Goal: Navigation & Orientation: Understand site structure

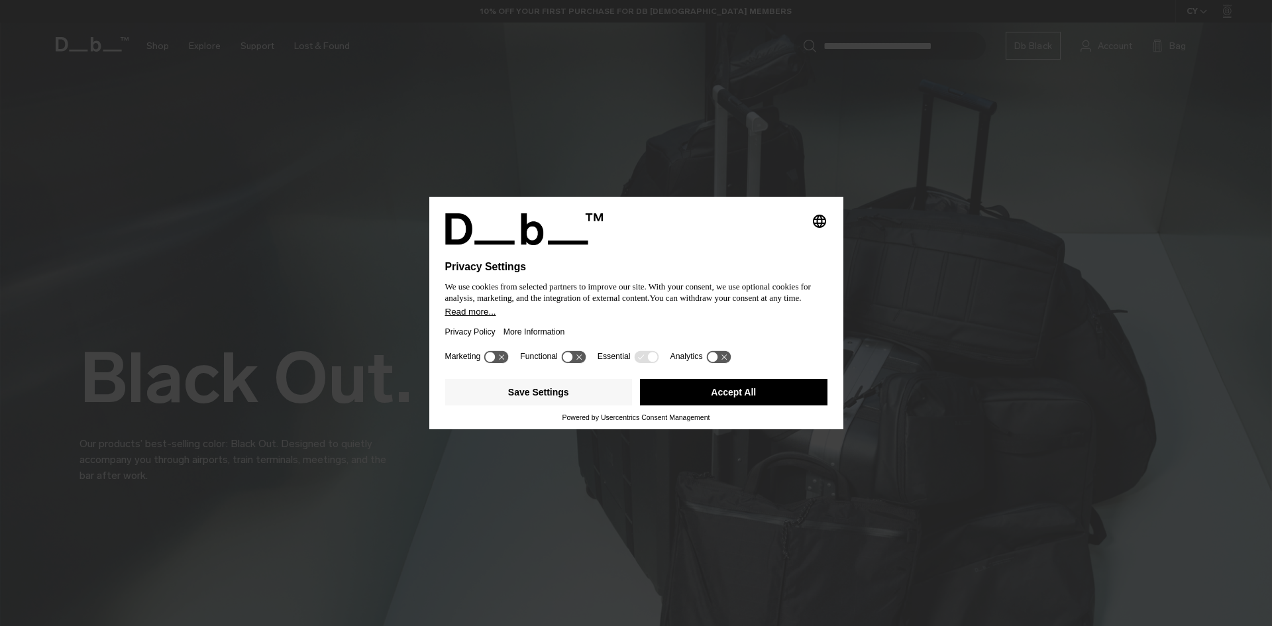
click at [682, 386] on button "Accept All" at bounding box center [734, 392] width 188 height 27
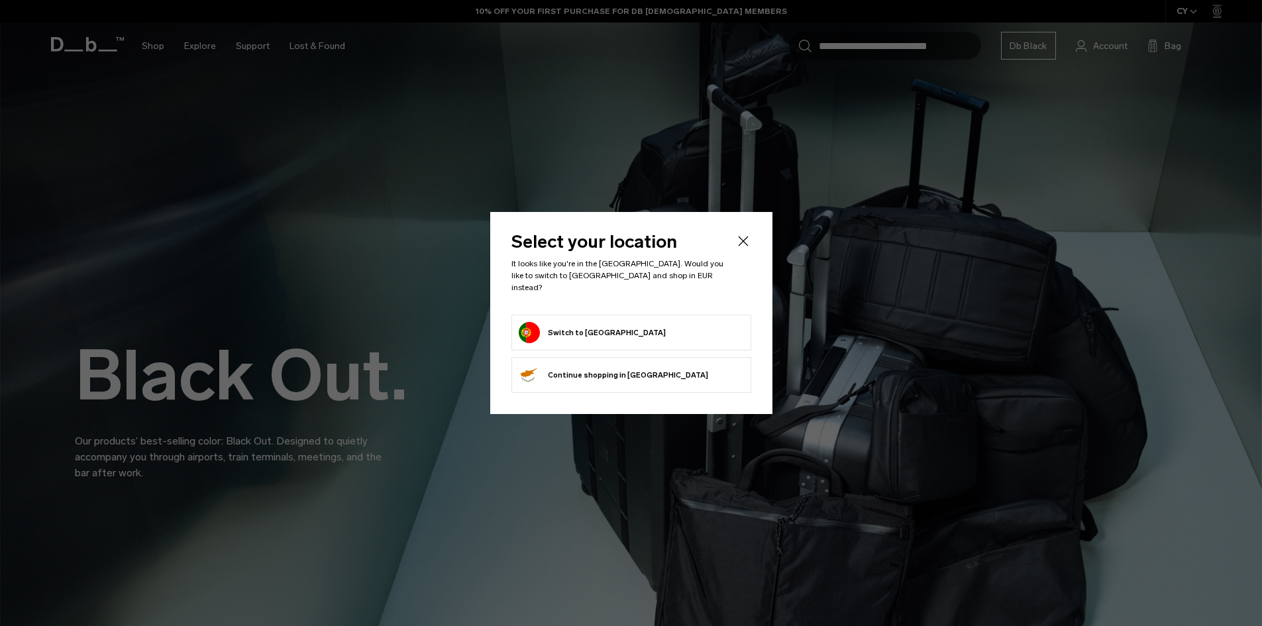
click at [551, 322] on button "Switch to Portugal" at bounding box center [592, 332] width 147 height 21
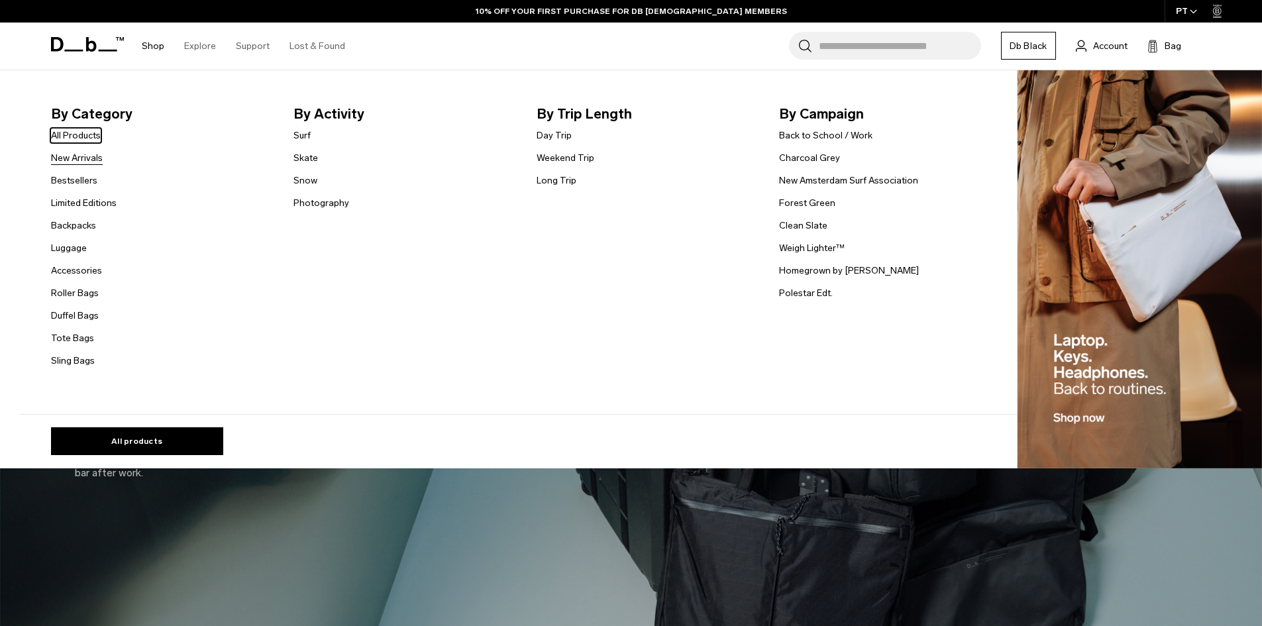
click at [71, 160] on link "New Arrivals" at bounding box center [77, 158] width 52 height 14
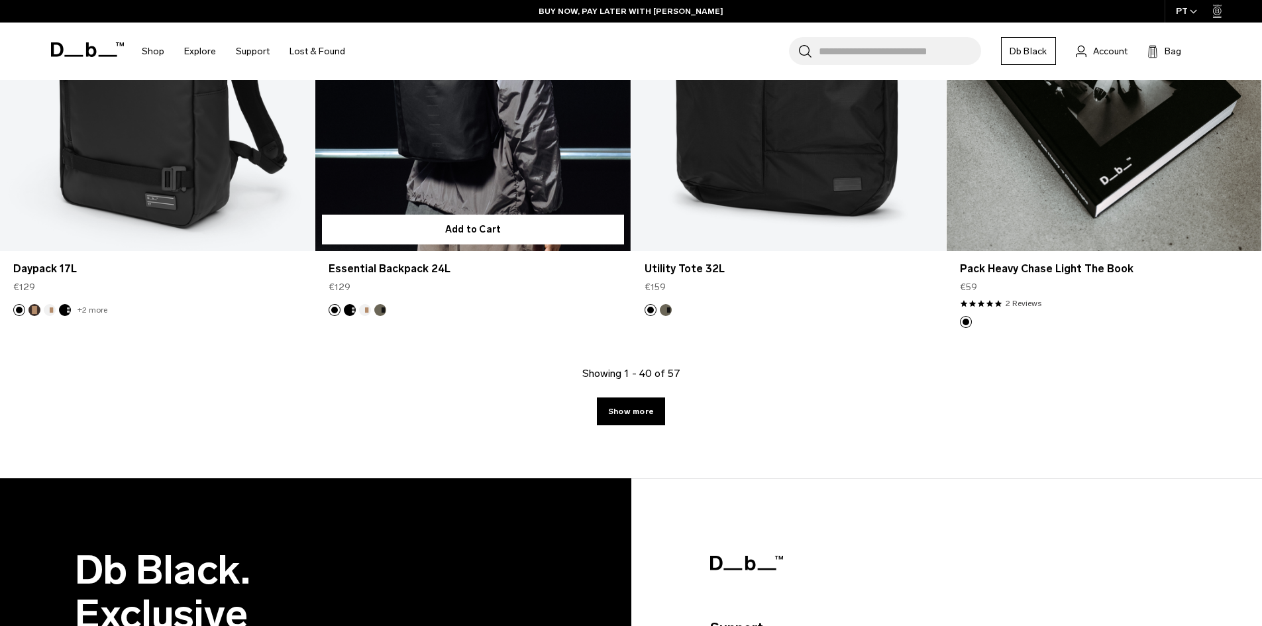
scroll to position [4638, 0]
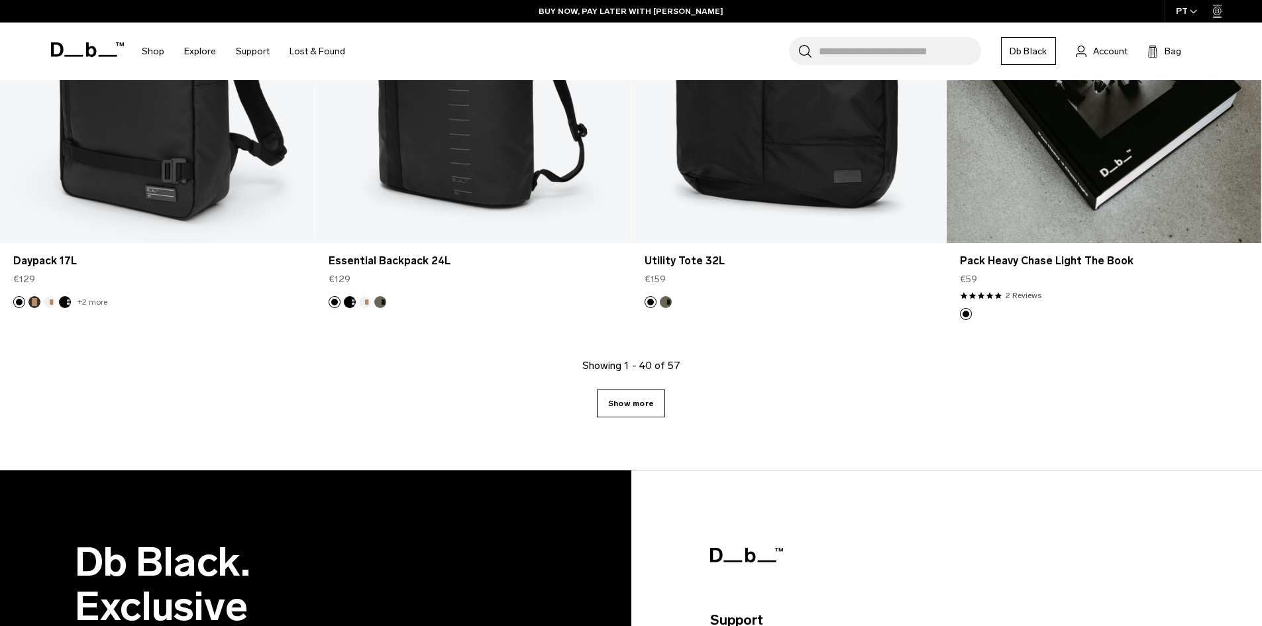
click at [623, 392] on link "Show more" at bounding box center [631, 404] width 68 height 28
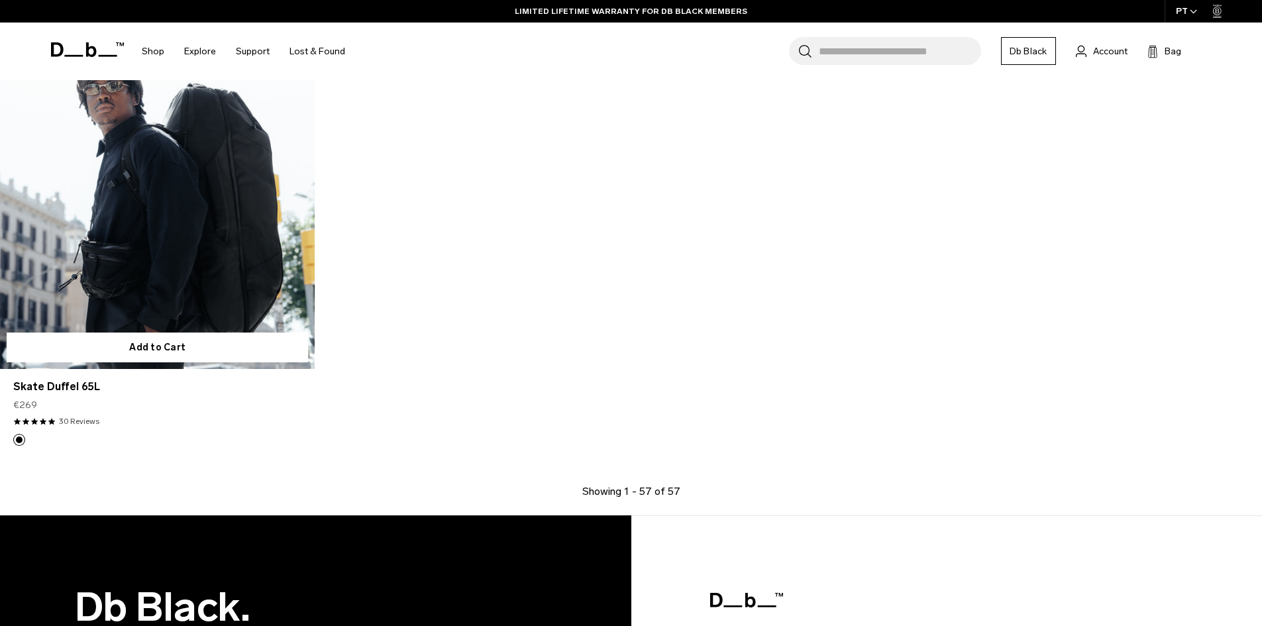
scroll to position [6607, 0]
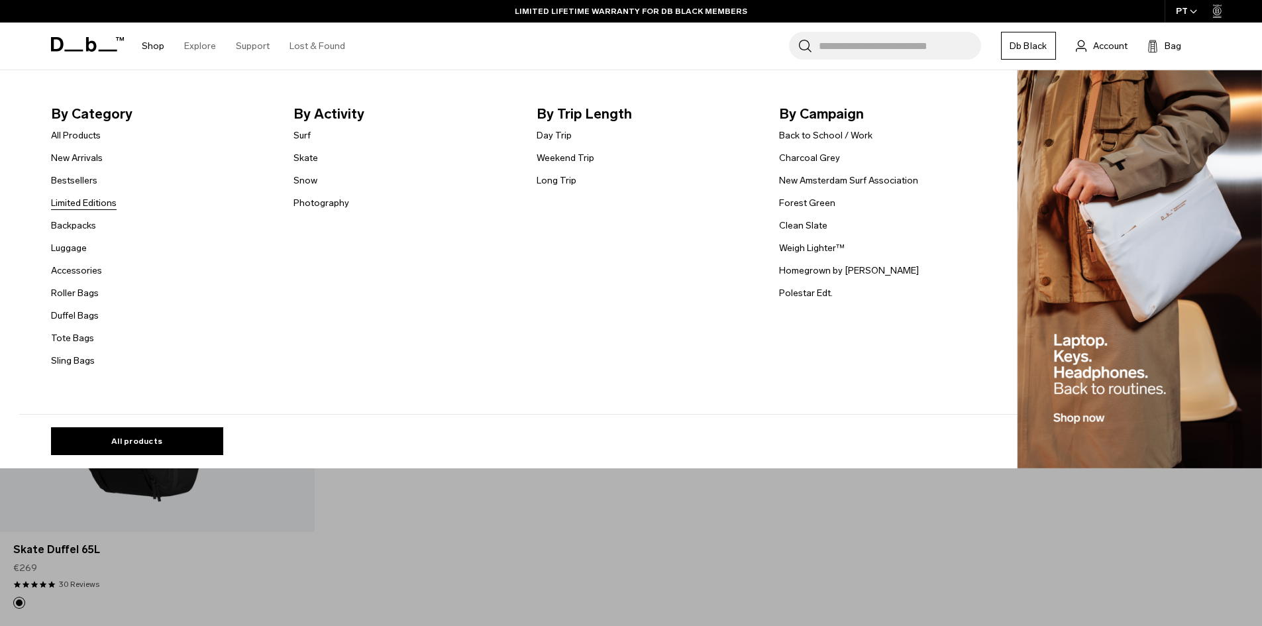
click at [75, 203] on link "Limited Editions" at bounding box center [84, 203] width 66 height 14
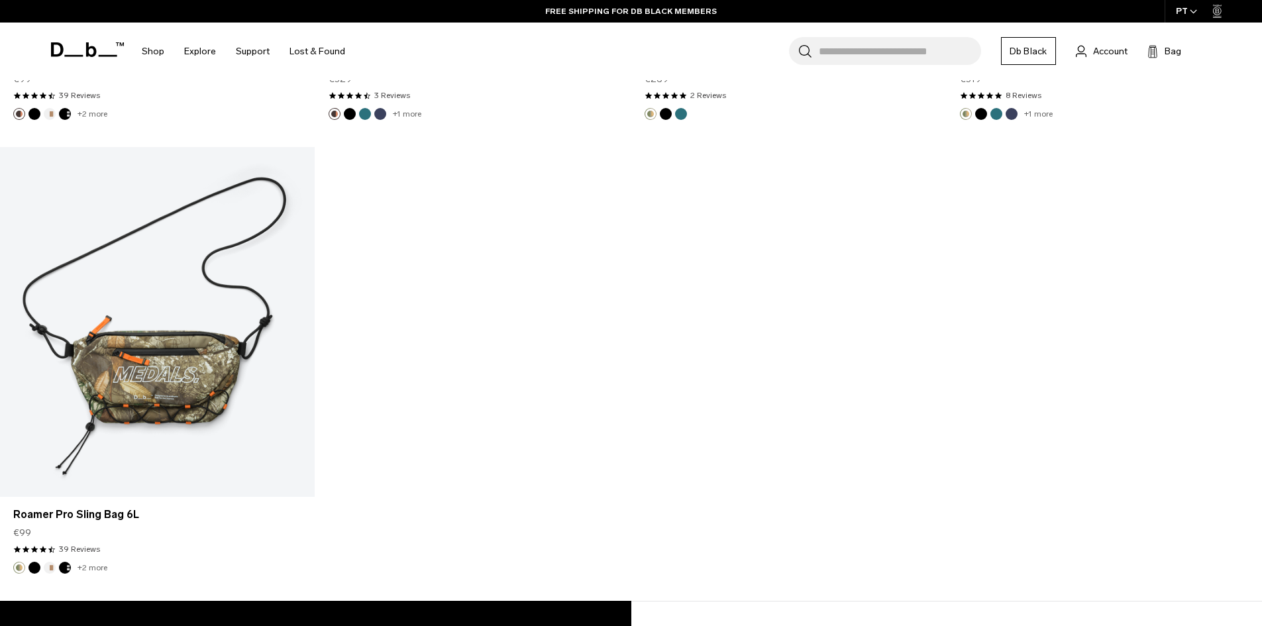
scroll to position [2253, 0]
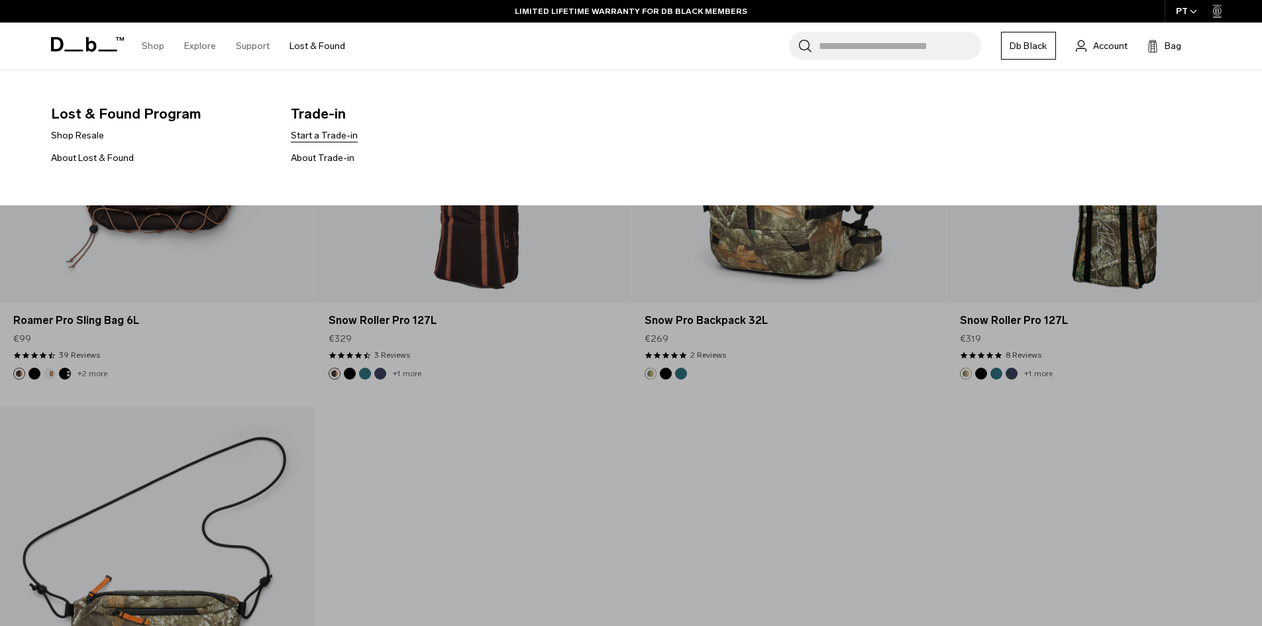
click at [323, 133] on link "Start a Trade-in" at bounding box center [324, 136] width 67 height 14
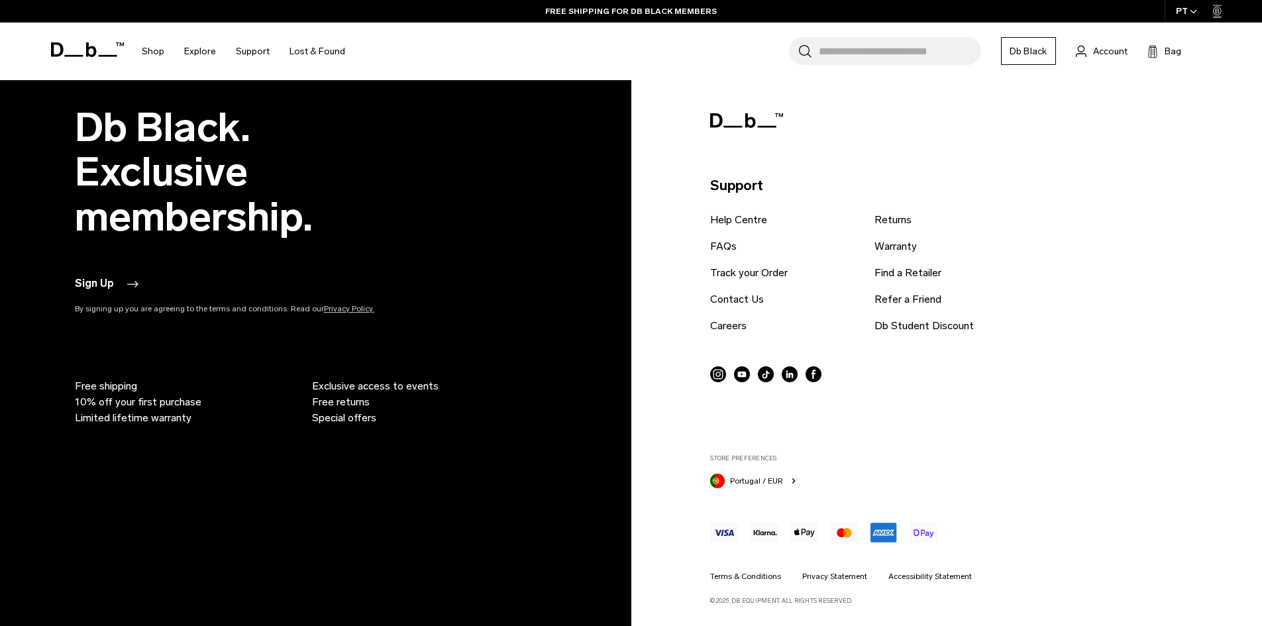
scroll to position [2990, 0]
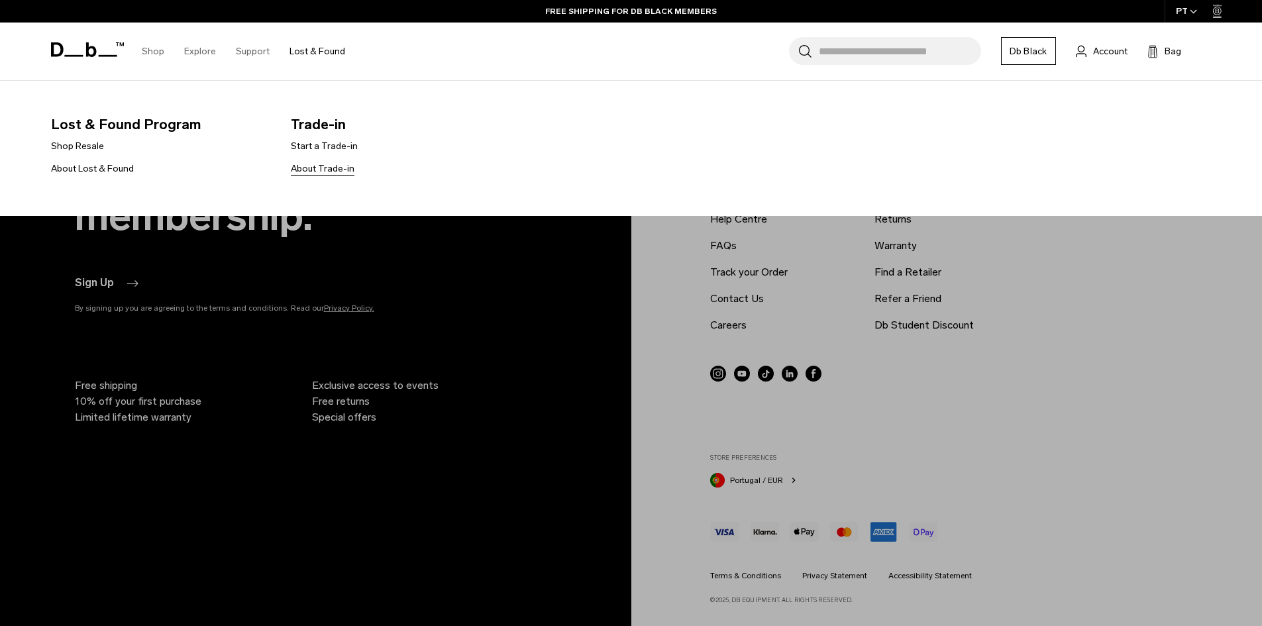
click at [319, 165] on link "About Trade-in" at bounding box center [323, 169] width 64 height 14
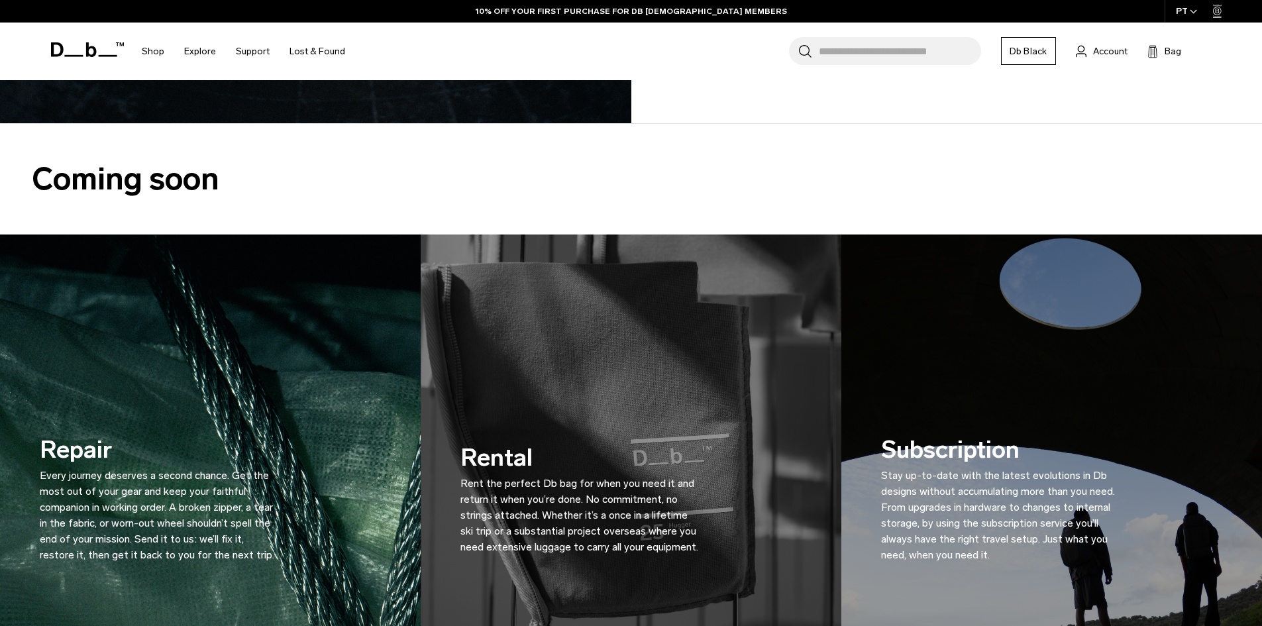
scroll to position [2253, 0]
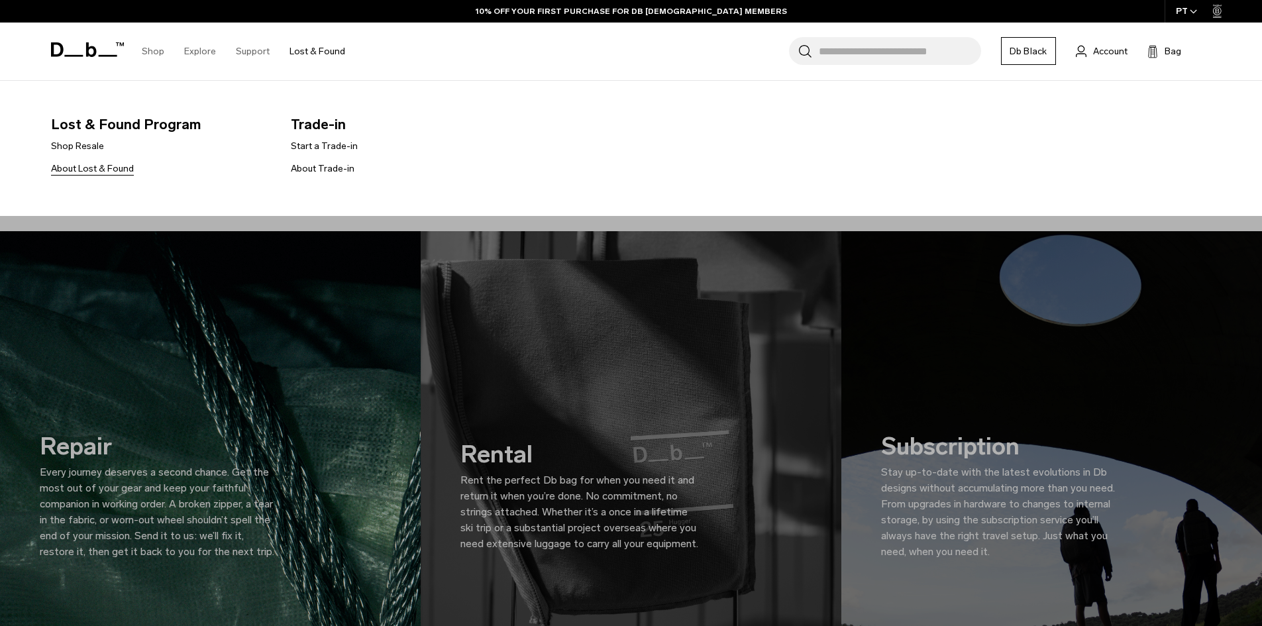
click at [97, 171] on link "About Lost & Found" at bounding box center [92, 169] width 83 height 14
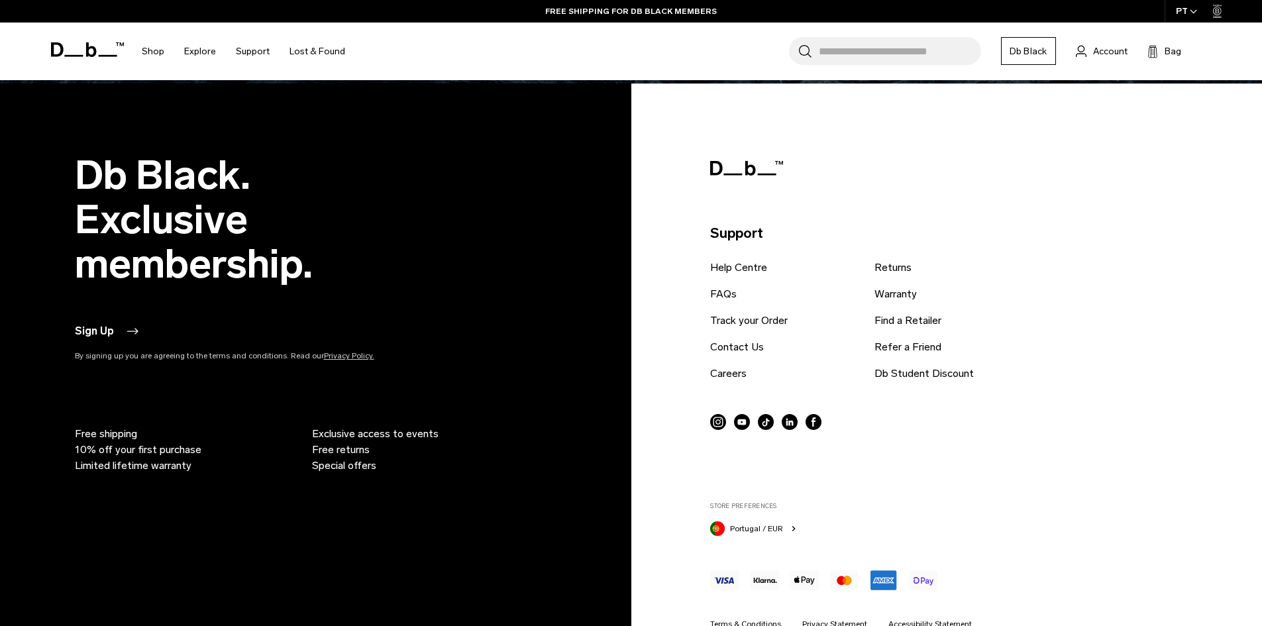
scroll to position [3473, 0]
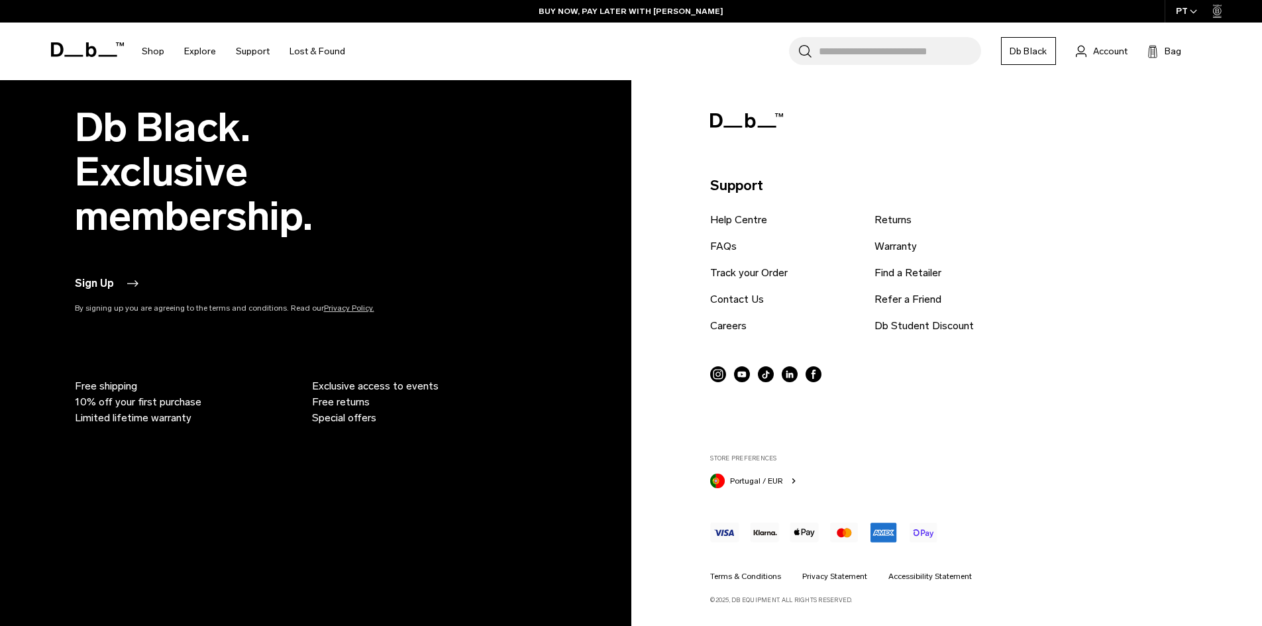
click at [92, 45] on icon at bounding box center [87, 49] width 73 height 15
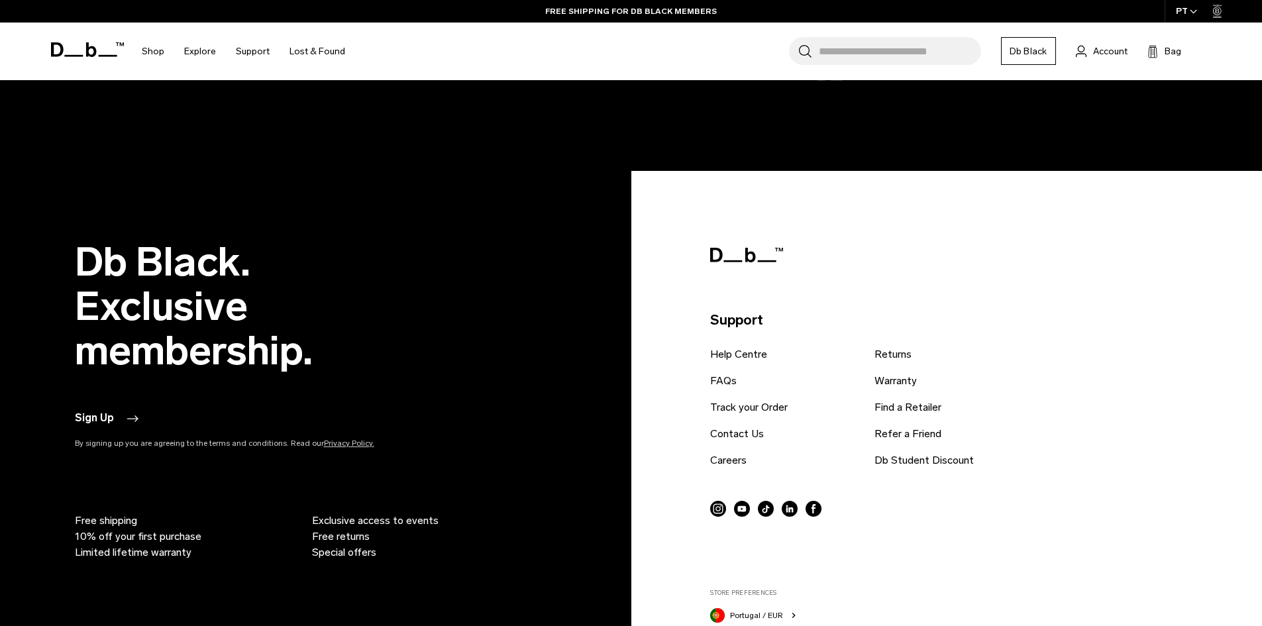
scroll to position [3969, 0]
